Goal: Answer question/provide support

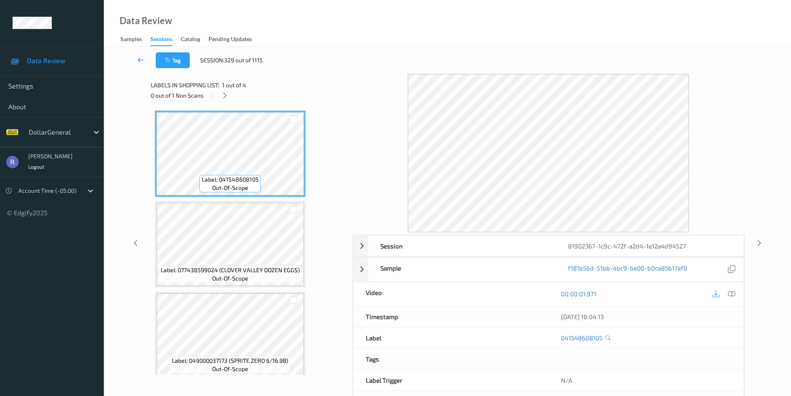
click at [140, 59] on icon at bounding box center [140, 60] width 7 height 8
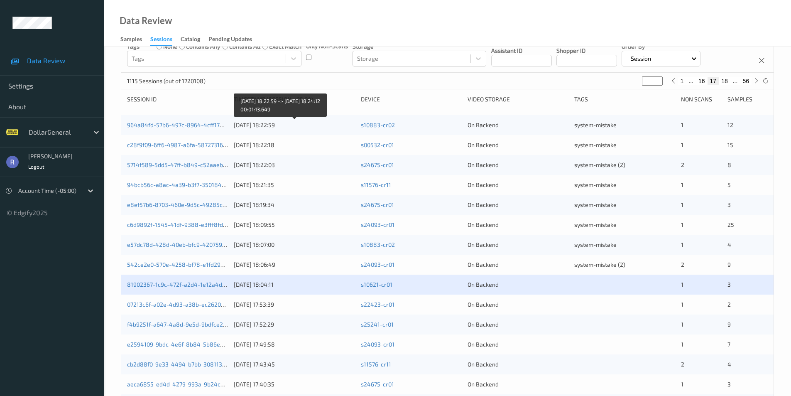
scroll to position [166, 0]
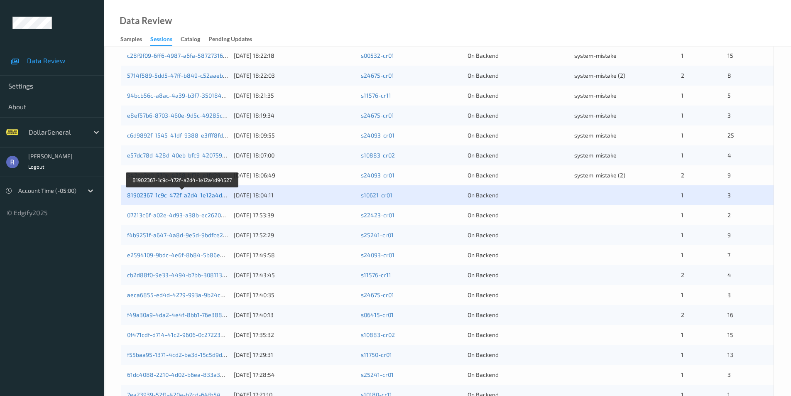
click at [176, 192] on link "81902367-1c9c-472f-a2d4-1e12a4d94527" at bounding box center [183, 194] width 112 height 7
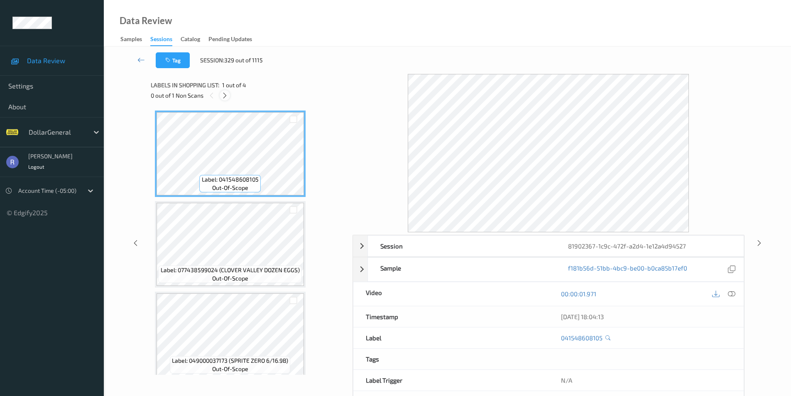
click at [226, 93] on icon at bounding box center [224, 95] width 7 height 7
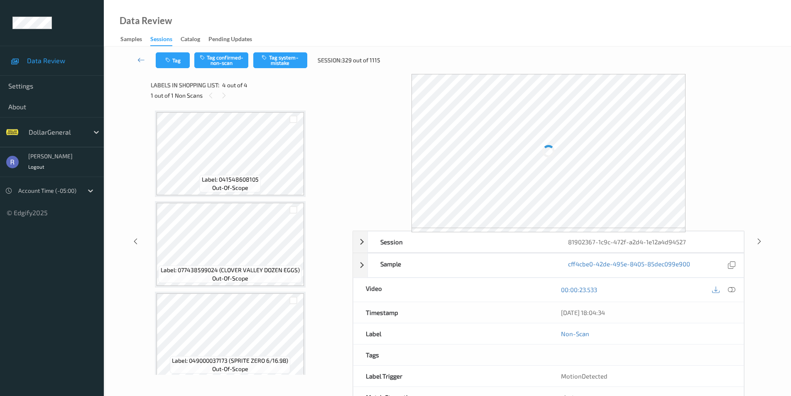
scroll to position [98, 0]
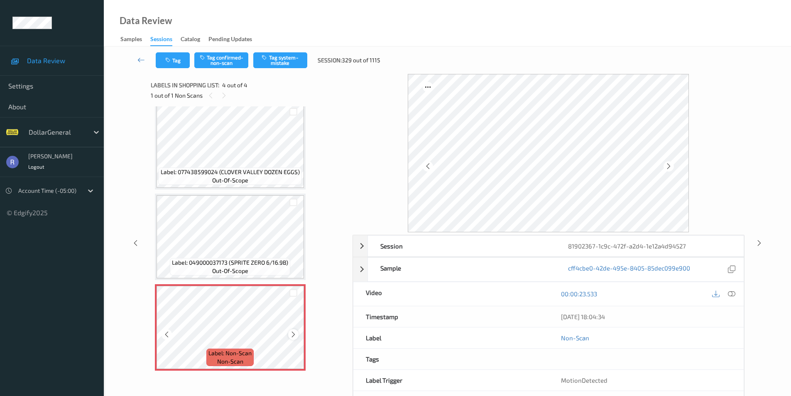
click at [293, 333] on icon at bounding box center [293, 334] width 7 height 7
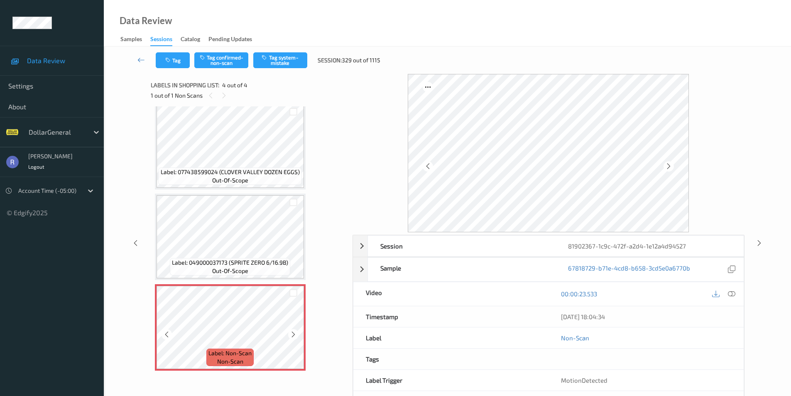
click at [293, 333] on icon at bounding box center [293, 334] width 7 height 7
click at [278, 65] on button "Tag system-mistake" at bounding box center [280, 60] width 54 height 16
click at [760, 243] on icon at bounding box center [759, 242] width 7 height 7
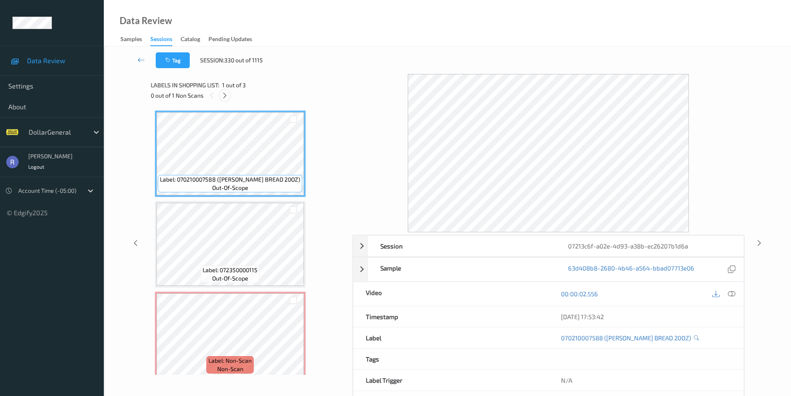
click at [224, 95] on icon at bounding box center [224, 95] width 7 height 7
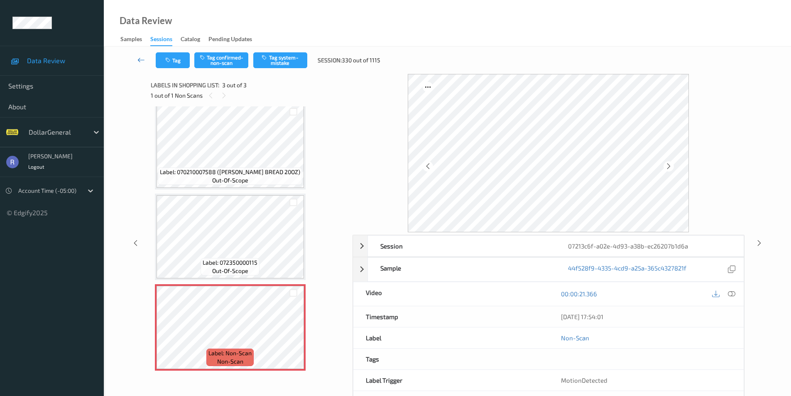
click at [141, 60] on icon at bounding box center [140, 60] width 7 height 8
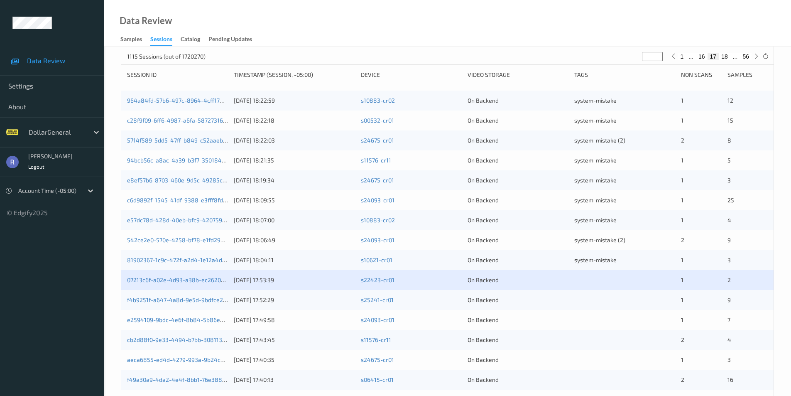
scroll to position [229, 0]
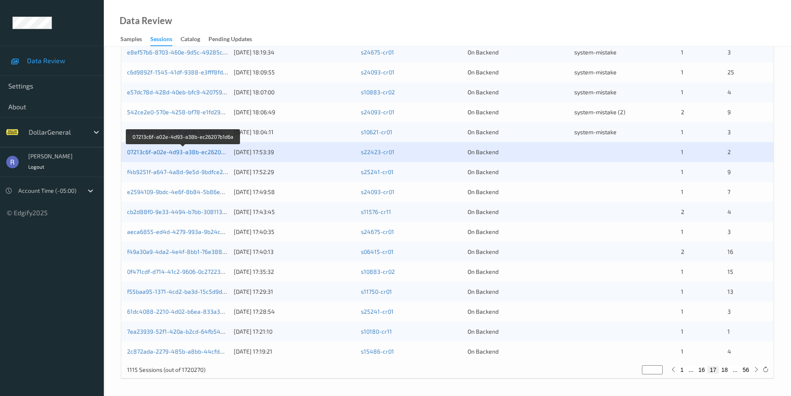
click at [165, 151] on link "07213c6f-a02e-4d93-a38b-ec26207b1d6a" at bounding box center [183, 151] width 113 height 7
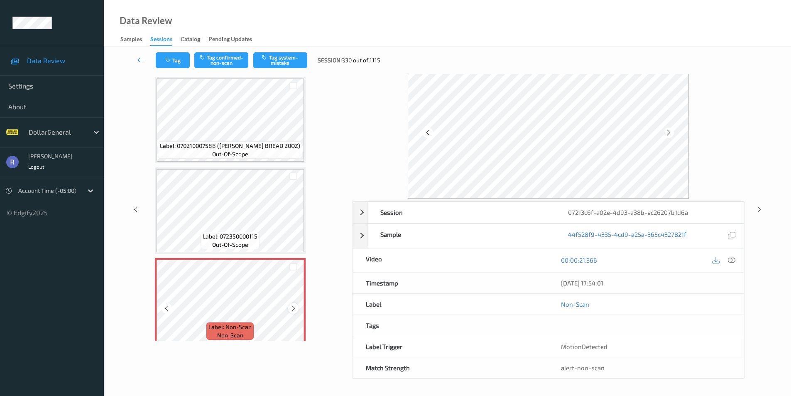
click at [292, 306] on icon at bounding box center [293, 307] width 7 height 7
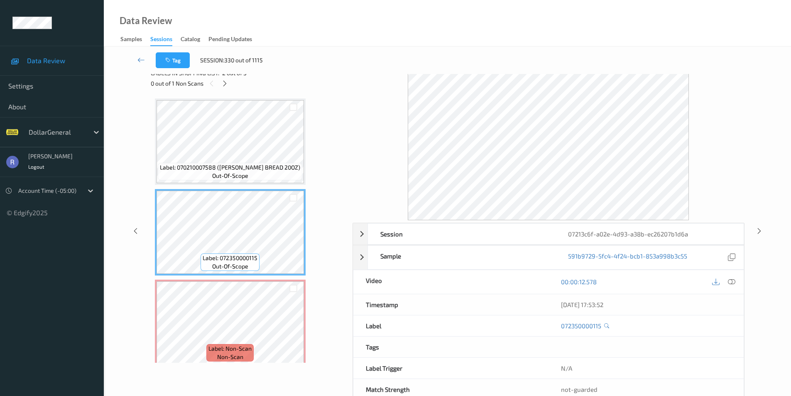
scroll to position [0, 0]
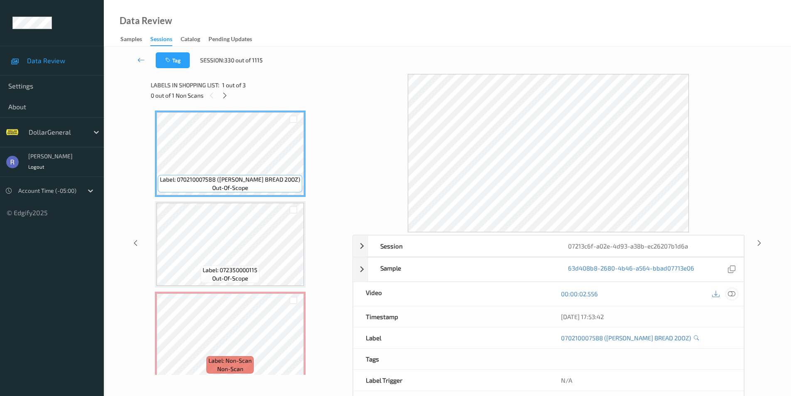
click at [733, 295] on icon at bounding box center [731, 293] width 7 height 7
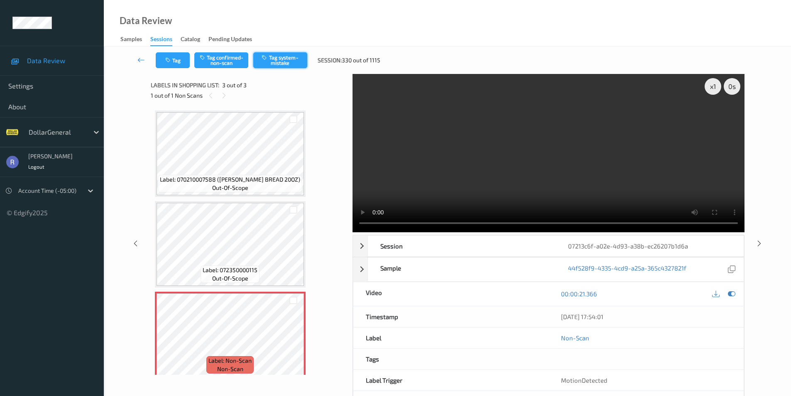
click at [288, 64] on button "Tag system-mistake" at bounding box center [280, 60] width 54 height 16
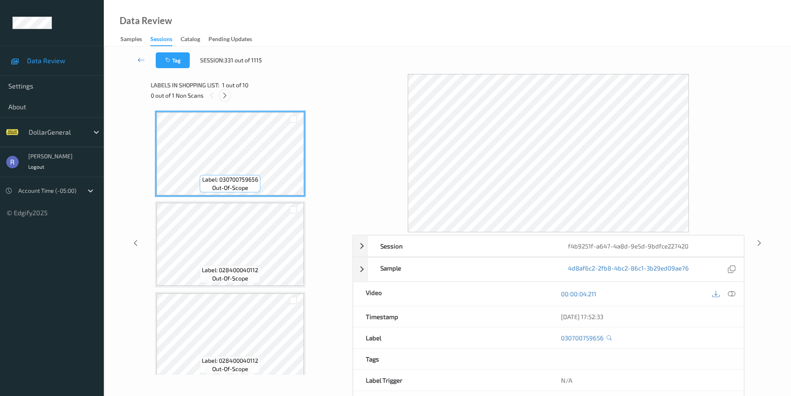
click at [228, 96] on icon at bounding box center [224, 95] width 7 height 7
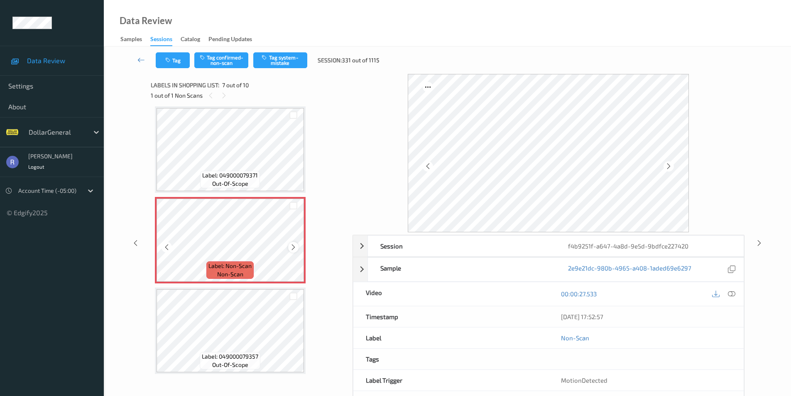
click at [292, 244] on icon at bounding box center [293, 246] width 7 height 7
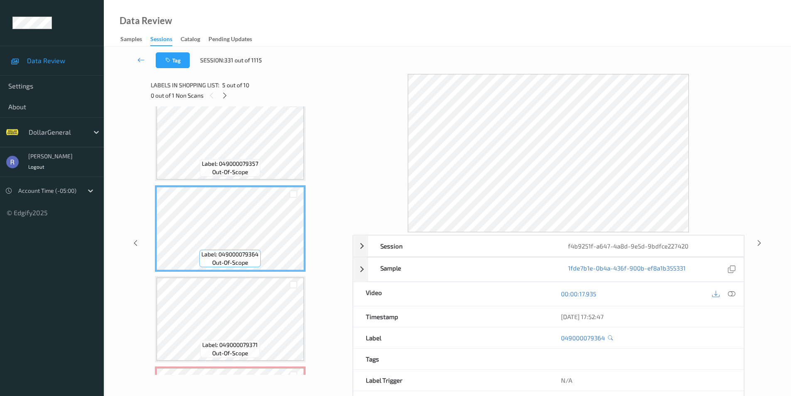
scroll to position [208, 0]
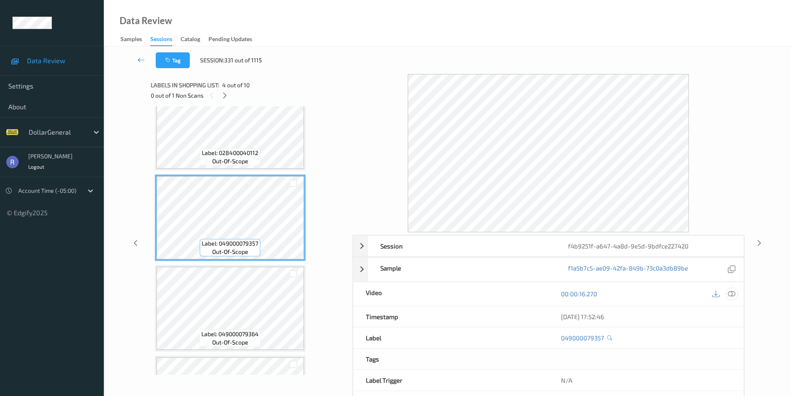
click at [730, 293] on icon at bounding box center [731, 293] width 7 height 7
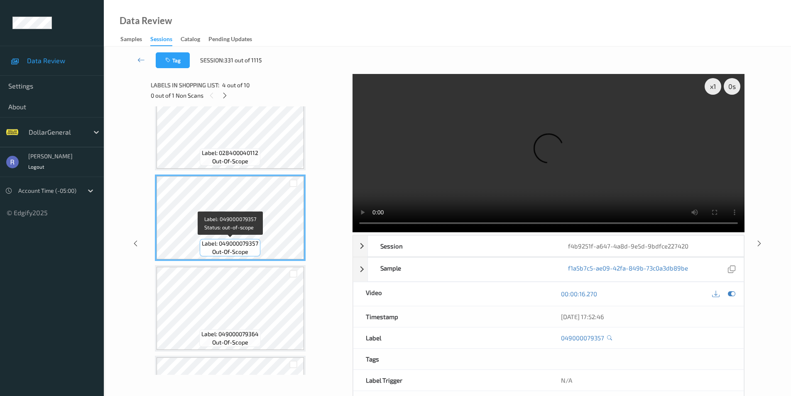
scroll to position [374, 0]
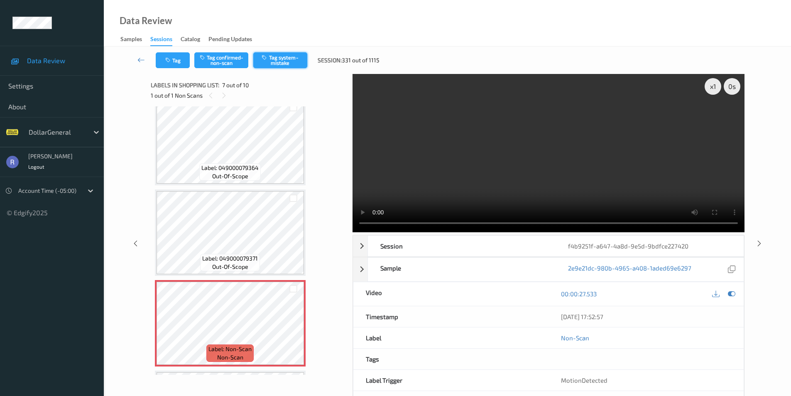
click at [294, 56] on button "Tag system-mistake" at bounding box center [280, 60] width 54 height 16
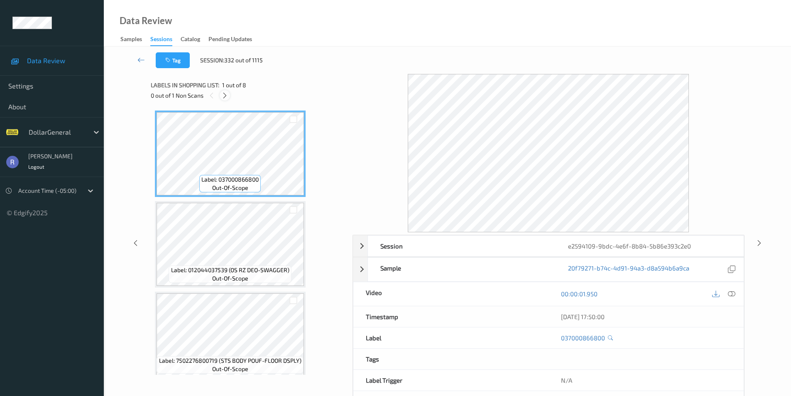
click at [226, 93] on icon at bounding box center [224, 95] width 7 height 7
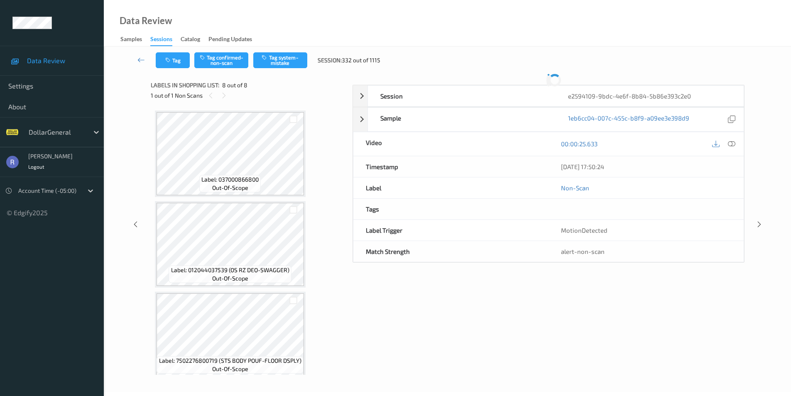
scroll to position [460, 0]
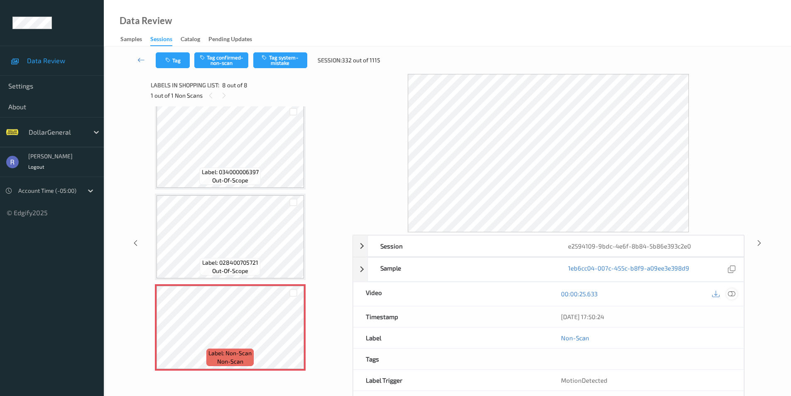
click at [729, 289] on div at bounding box center [731, 293] width 11 height 11
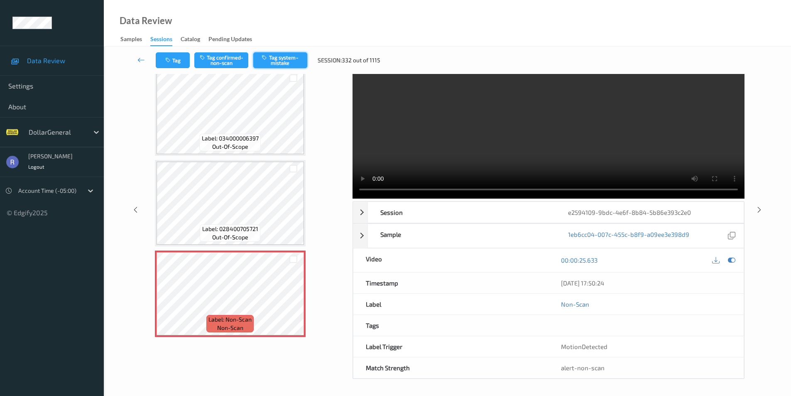
click at [291, 66] on button "Tag system-mistake" at bounding box center [280, 60] width 54 height 16
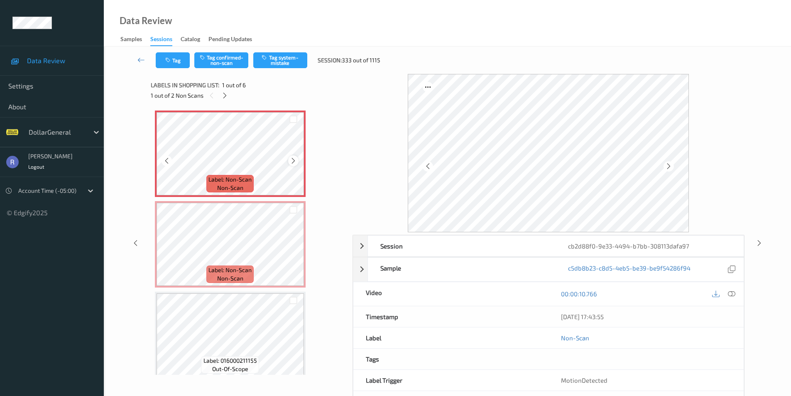
click at [295, 161] on icon at bounding box center [293, 160] width 7 height 7
click at [736, 293] on div at bounding box center [731, 293] width 11 height 11
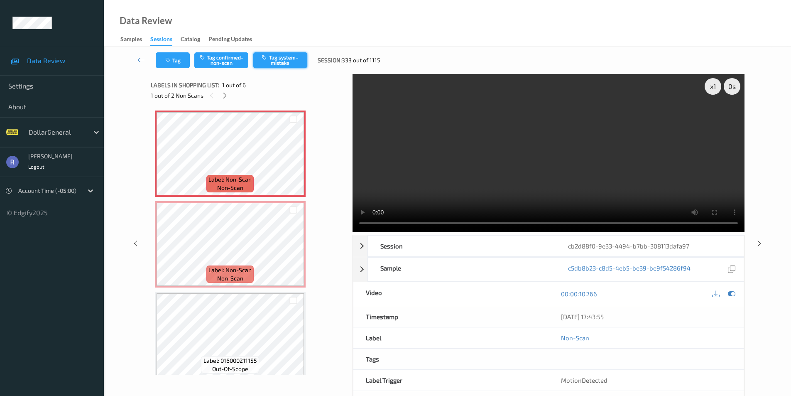
click at [278, 61] on button "Tag system-mistake" at bounding box center [280, 60] width 54 height 16
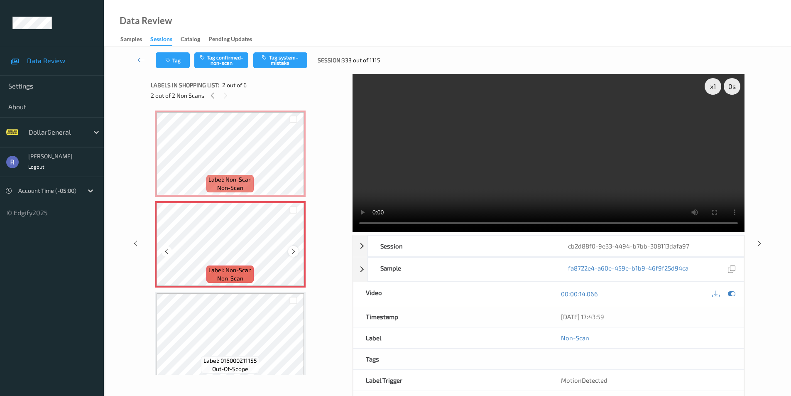
click at [295, 251] on icon at bounding box center [293, 251] width 7 height 7
click at [221, 60] on button "Tag confirmed-non-scan" at bounding box center [221, 60] width 54 height 16
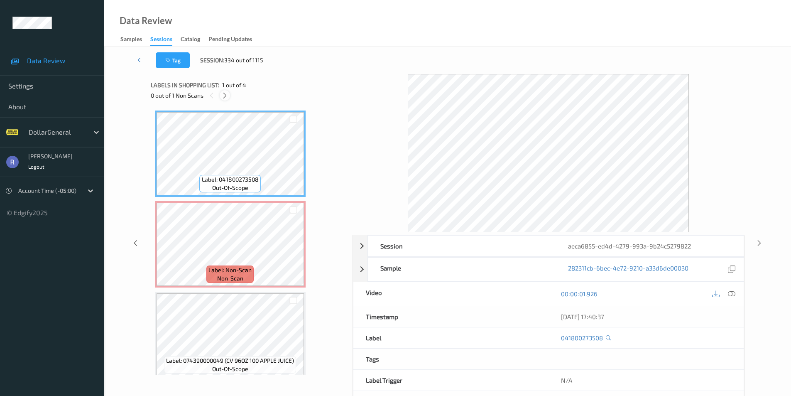
click at [224, 93] on icon at bounding box center [224, 95] width 7 height 7
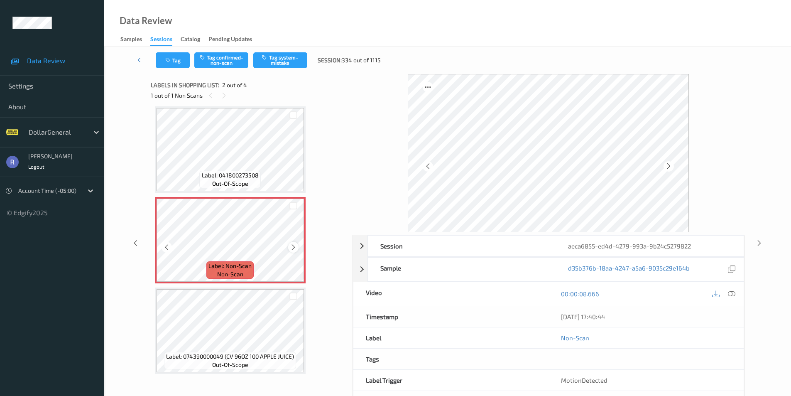
click at [294, 246] on icon at bounding box center [293, 246] width 7 height 7
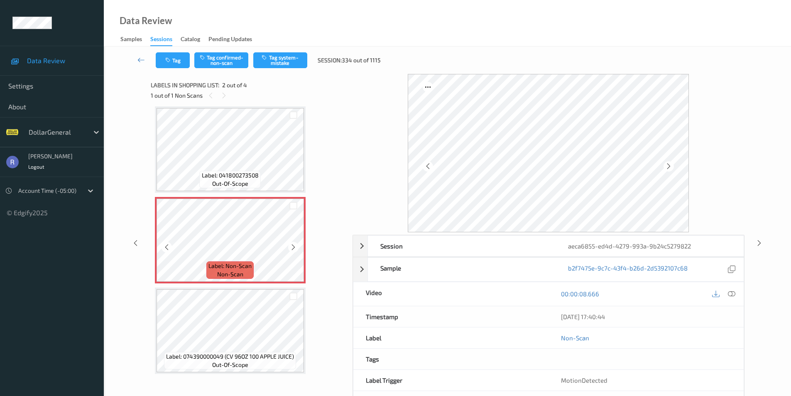
click at [294, 246] on icon at bounding box center [293, 246] width 7 height 7
click at [281, 61] on button "Tag system-mistake" at bounding box center [280, 60] width 54 height 16
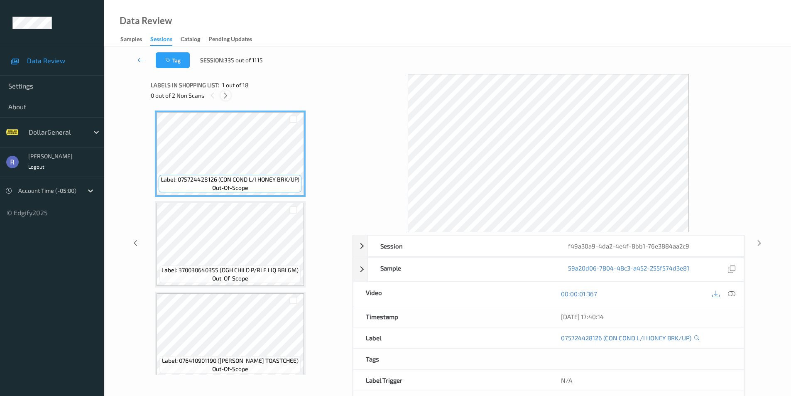
click at [226, 97] on icon at bounding box center [225, 95] width 7 height 7
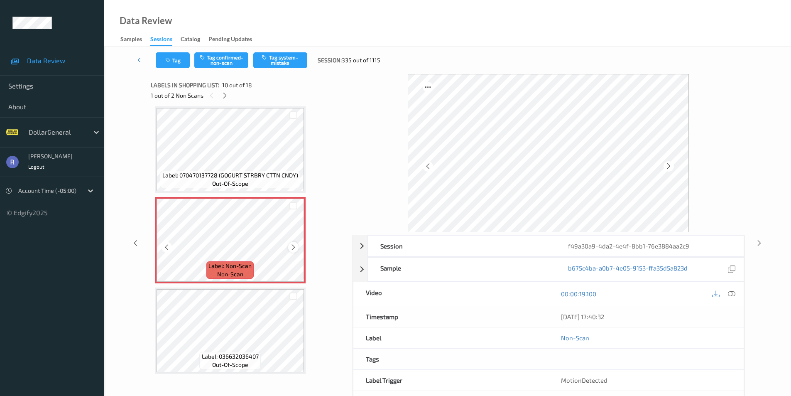
click at [294, 248] on icon at bounding box center [293, 246] width 7 height 7
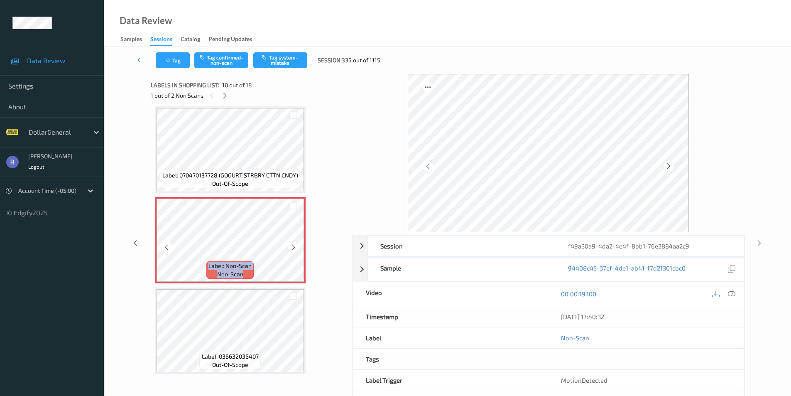
click at [294, 248] on icon at bounding box center [293, 246] width 7 height 7
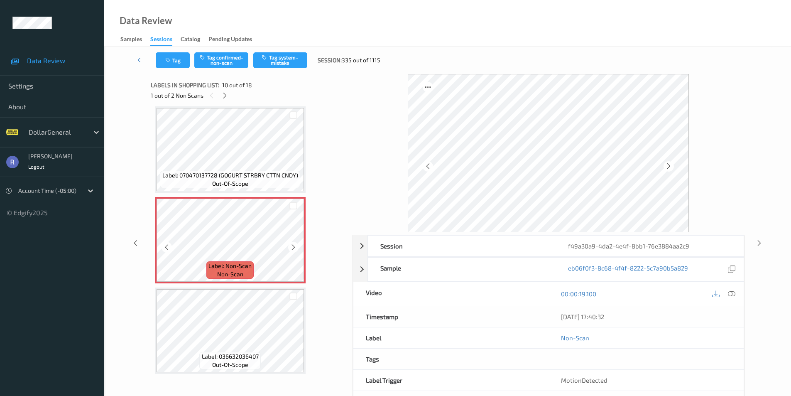
click at [294, 248] on icon at bounding box center [293, 246] width 7 height 7
click at [294, 247] on icon at bounding box center [293, 246] width 7 height 7
click at [732, 294] on icon at bounding box center [731, 293] width 7 height 7
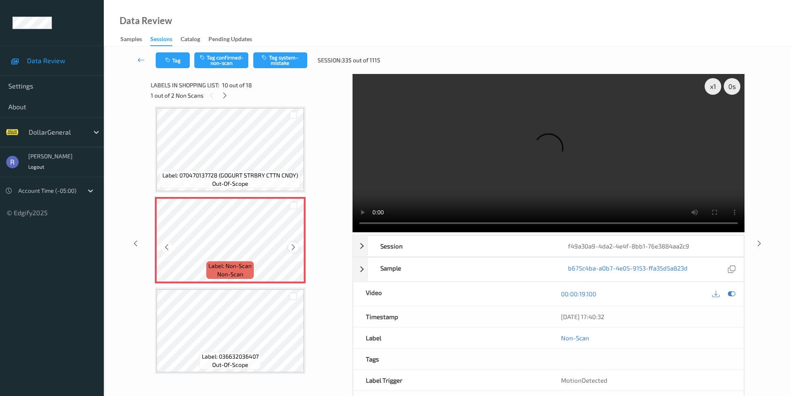
click at [295, 248] on icon at bounding box center [293, 246] width 7 height 7
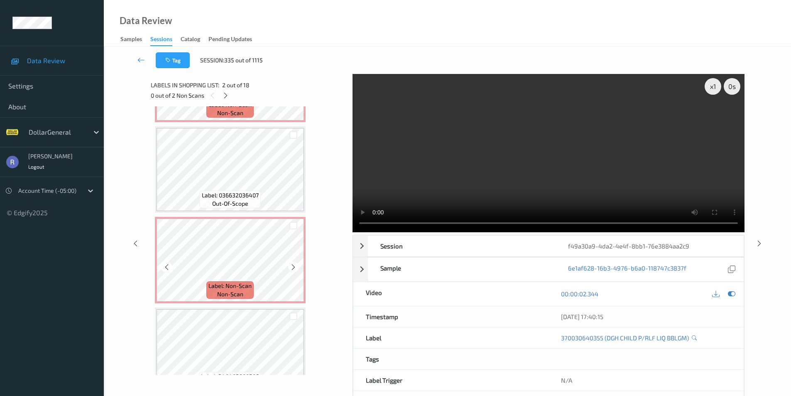
scroll to position [895, 0]
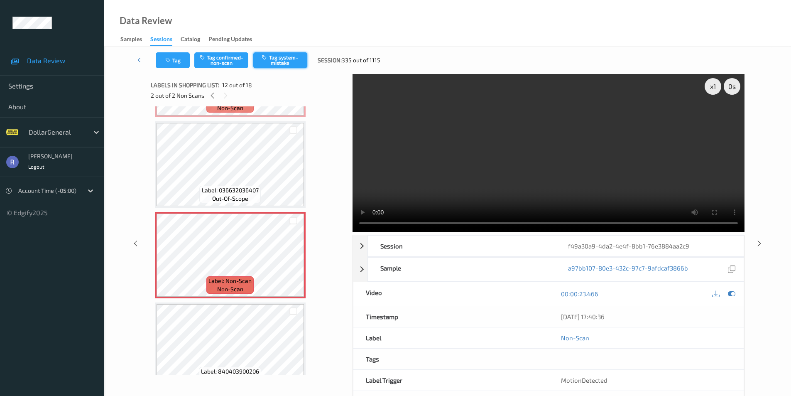
click at [286, 59] on button "Tag system-mistake" at bounding box center [280, 60] width 54 height 16
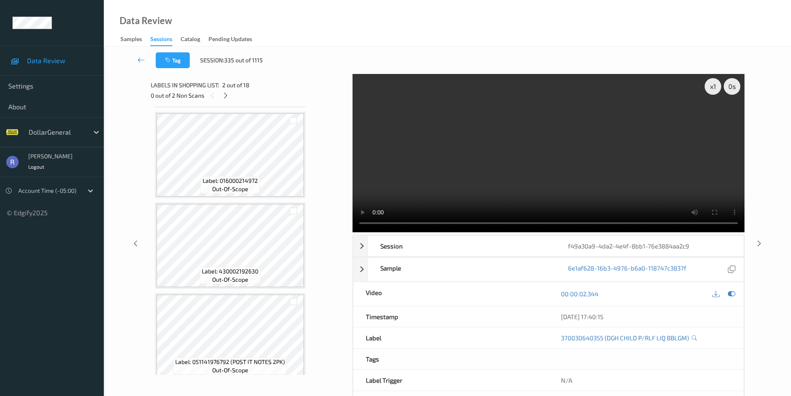
scroll to position [396, 0]
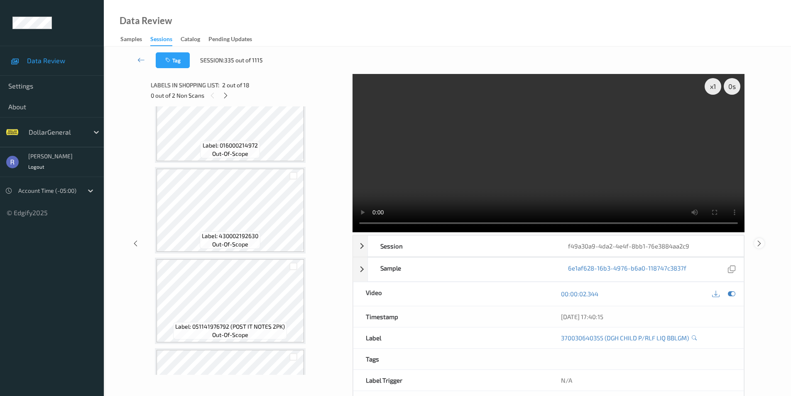
click at [760, 241] on icon at bounding box center [759, 242] width 7 height 7
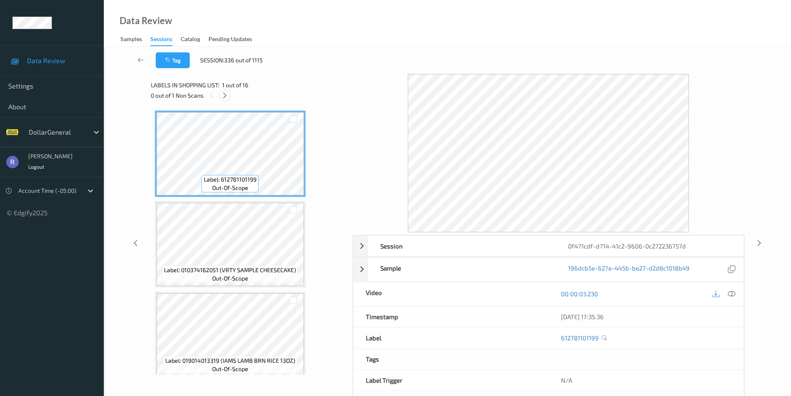
click at [226, 93] on icon at bounding box center [224, 95] width 7 height 7
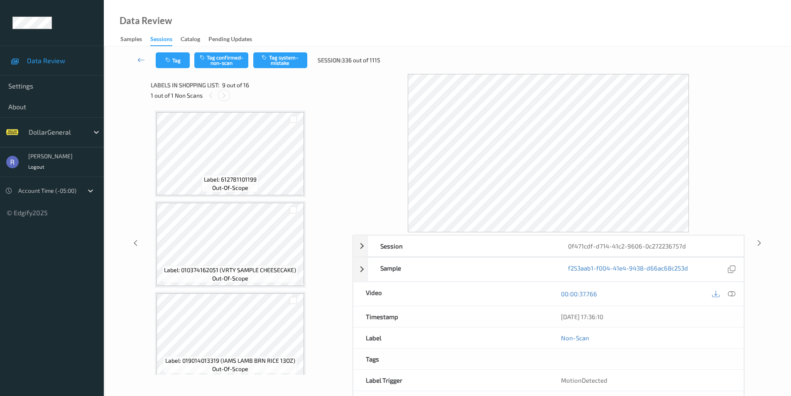
scroll to position [638, 0]
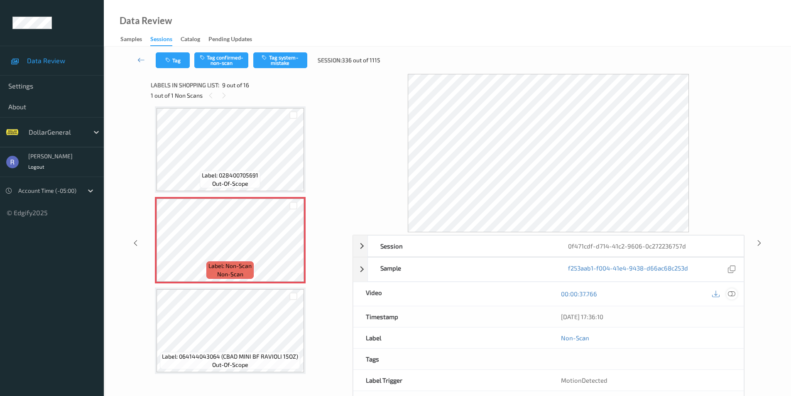
click at [732, 295] on icon at bounding box center [731, 293] width 7 height 7
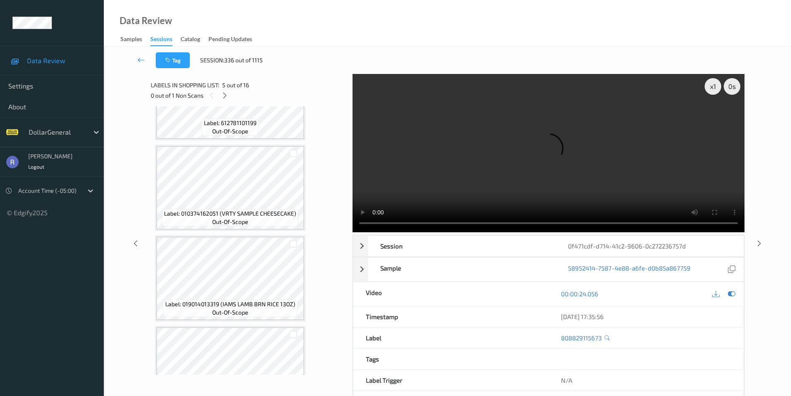
scroll to position [15, 0]
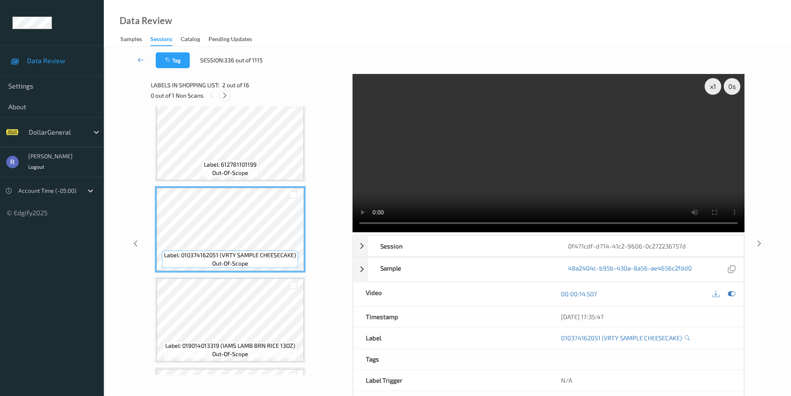
click at [224, 95] on icon at bounding box center [224, 95] width 7 height 7
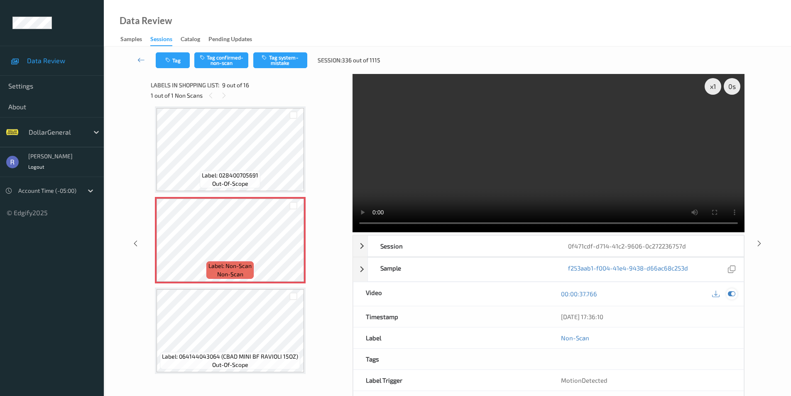
click at [728, 292] on div at bounding box center [731, 293] width 11 height 11
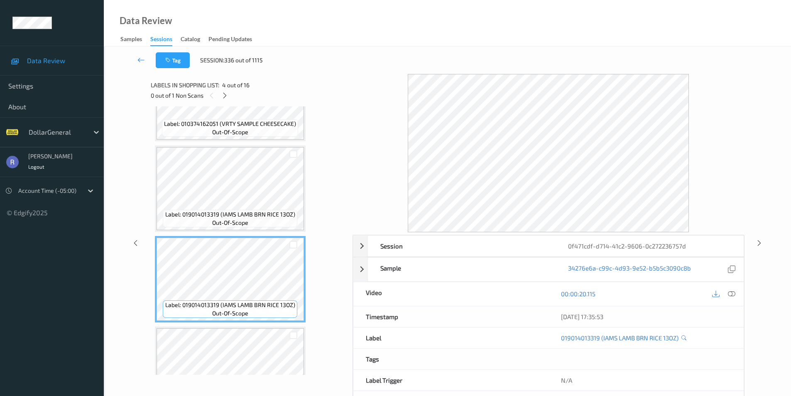
scroll to position [140, 0]
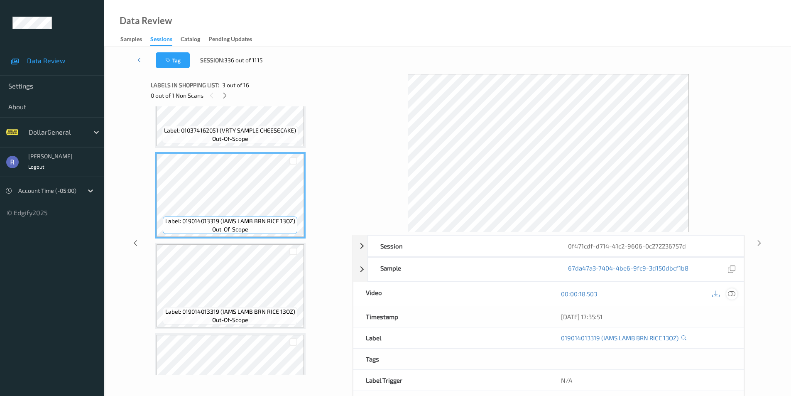
click at [731, 293] on icon at bounding box center [731, 293] width 7 height 7
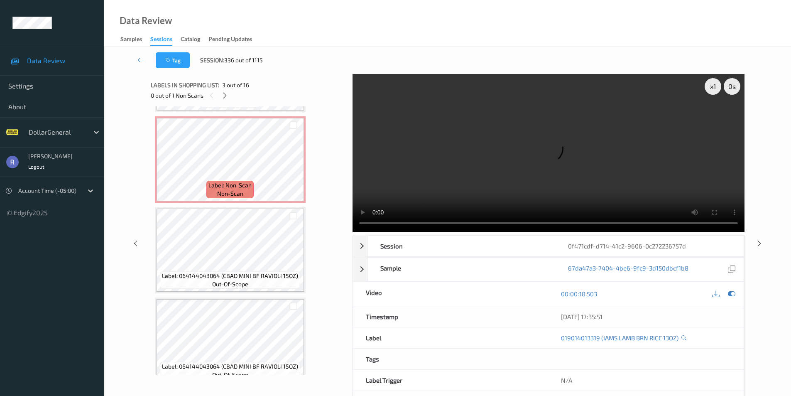
scroll to position [679, 0]
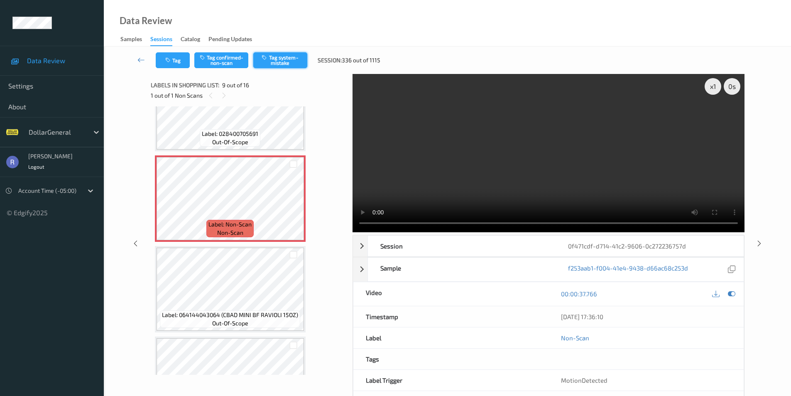
click at [285, 56] on button "Tag system-mistake" at bounding box center [280, 60] width 54 height 16
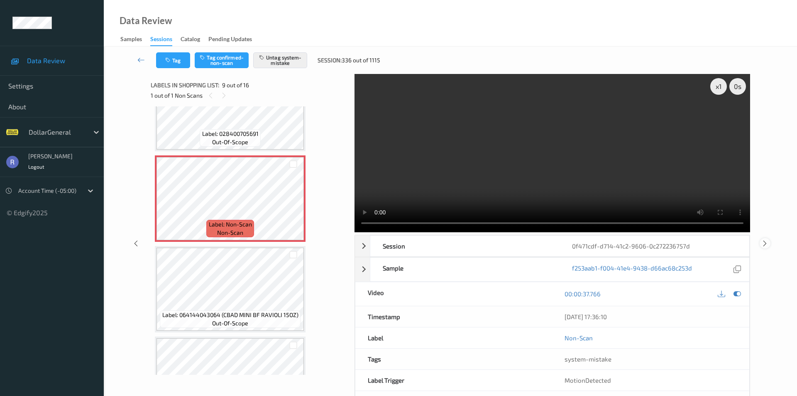
click at [762, 239] on icon at bounding box center [765, 242] width 7 height 7
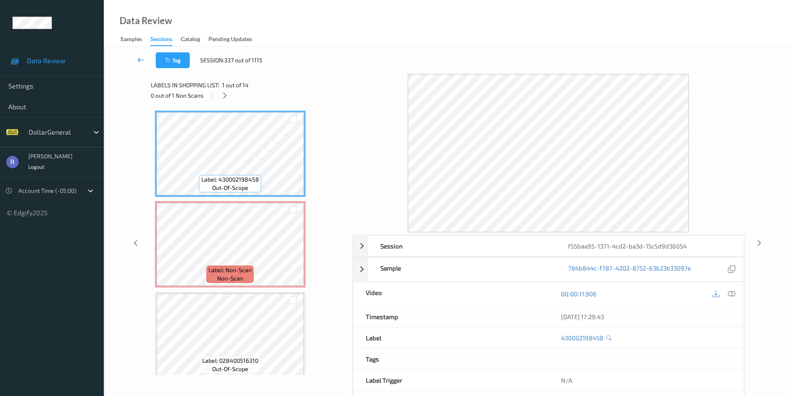
click at [140, 60] on icon at bounding box center [140, 60] width 7 height 8
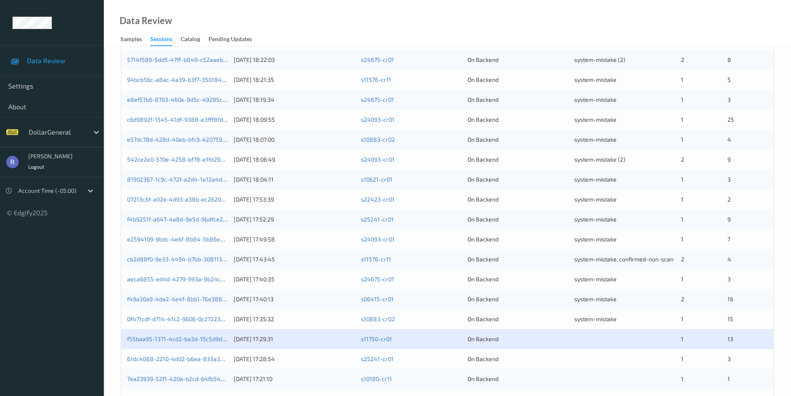
scroll to position [229, 0]
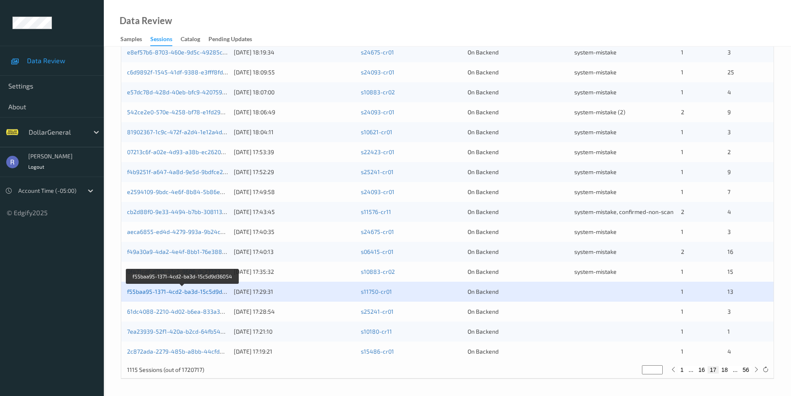
click at [176, 290] on link "f55baa95-1371-4cd2-ba3d-15c5d9d36054" at bounding box center [183, 291] width 112 height 7
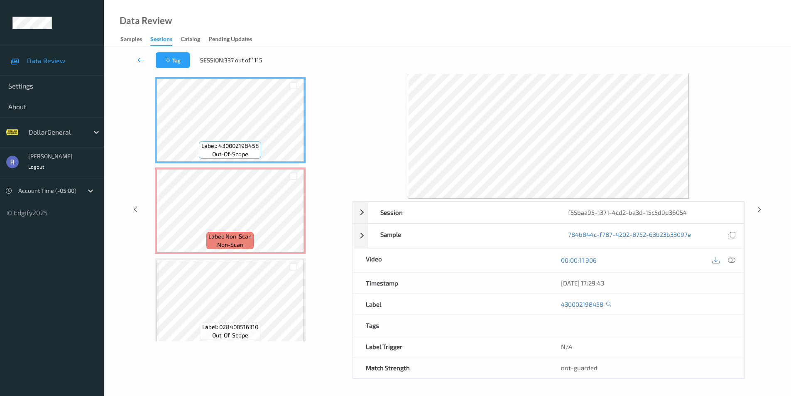
click at [138, 59] on icon at bounding box center [140, 60] width 7 height 8
